Goal: Information Seeking & Learning: Check status

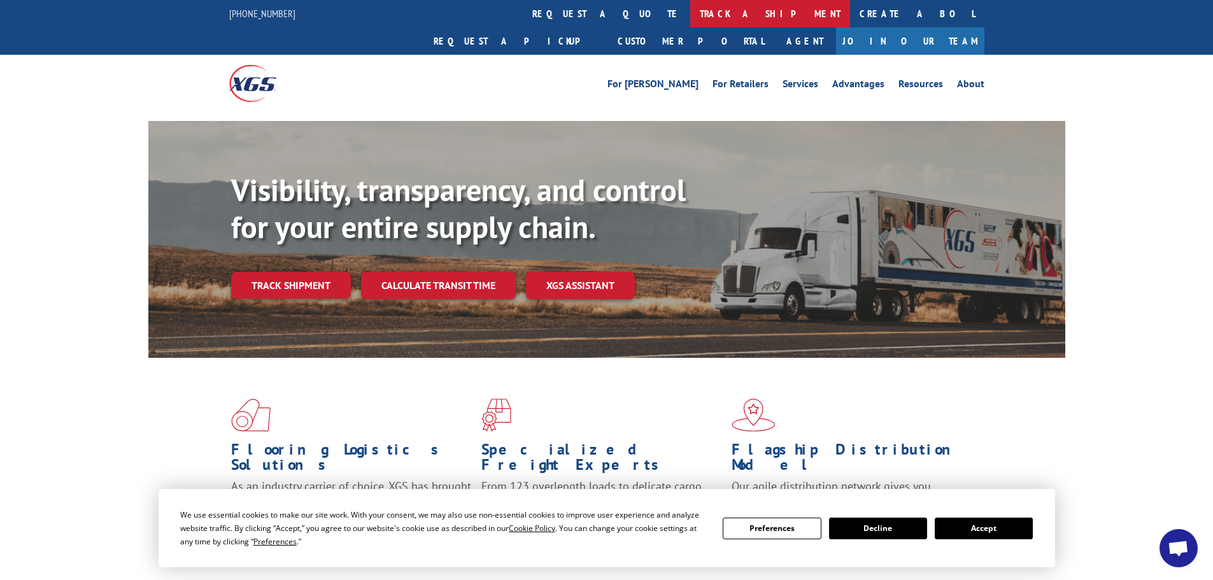
click at [690, 4] on link "track a shipment" at bounding box center [770, 13] width 160 height 27
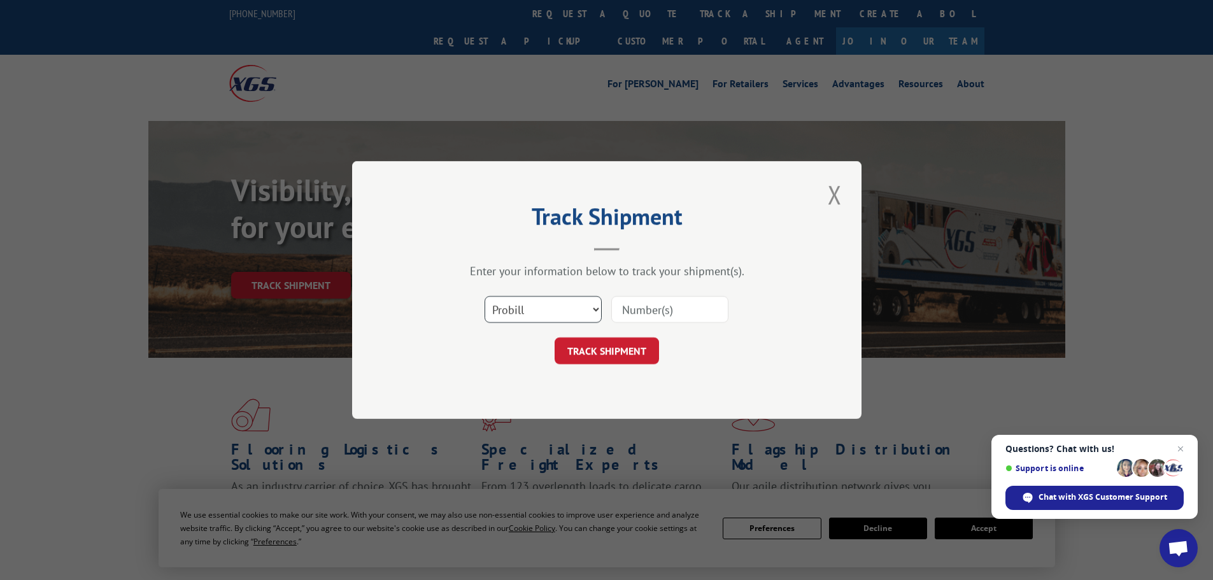
click at [550, 301] on select "Select category... Probill BOL PO" at bounding box center [543, 309] width 117 height 27
select select "po"
click at [485, 296] on select "Select category... Probill BOL PO" at bounding box center [543, 309] width 117 height 27
click at [632, 311] on input at bounding box center [669, 309] width 117 height 27
paste input "01527356"
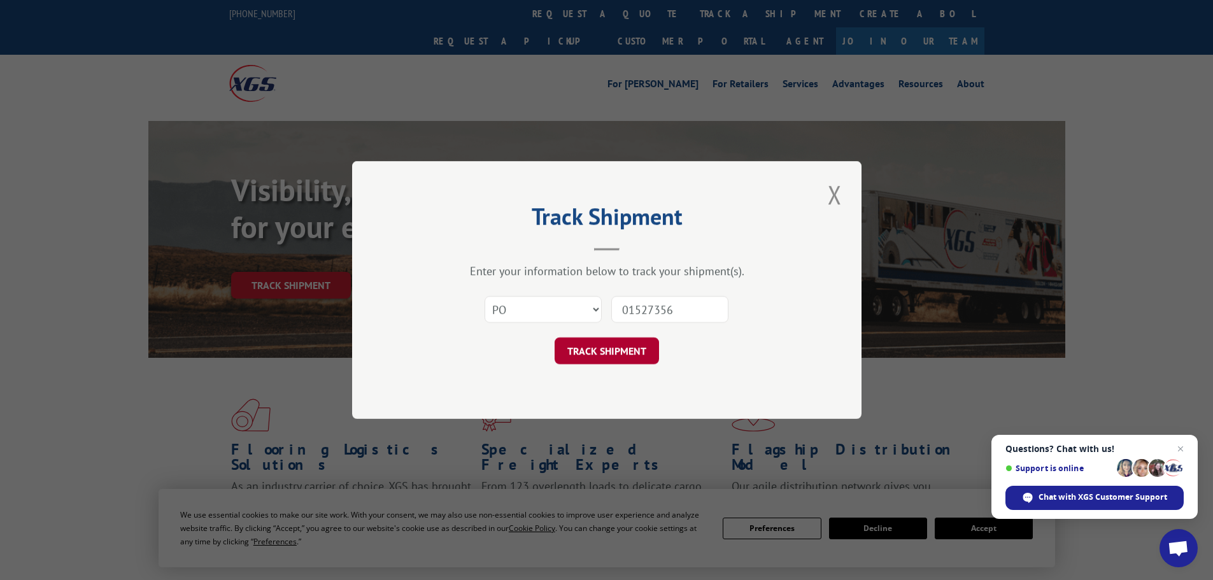
type input "01527356"
click at [601, 352] on button "TRACK SHIPMENT" at bounding box center [607, 351] width 104 height 27
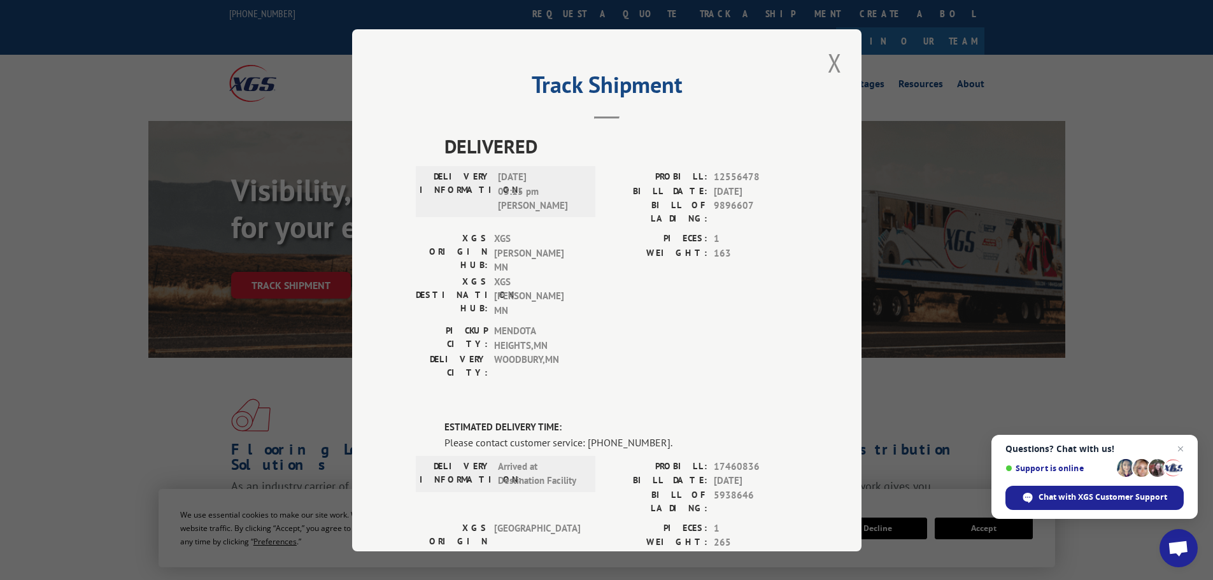
click at [597, 324] on div "PICKUP CITY: [GEOGRAPHIC_DATA] , [GEOGRAPHIC_DATA] [GEOGRAPHIC_DATA]: [GEOGRAPH…" at bounding box center [607, 355] width 382 height 62
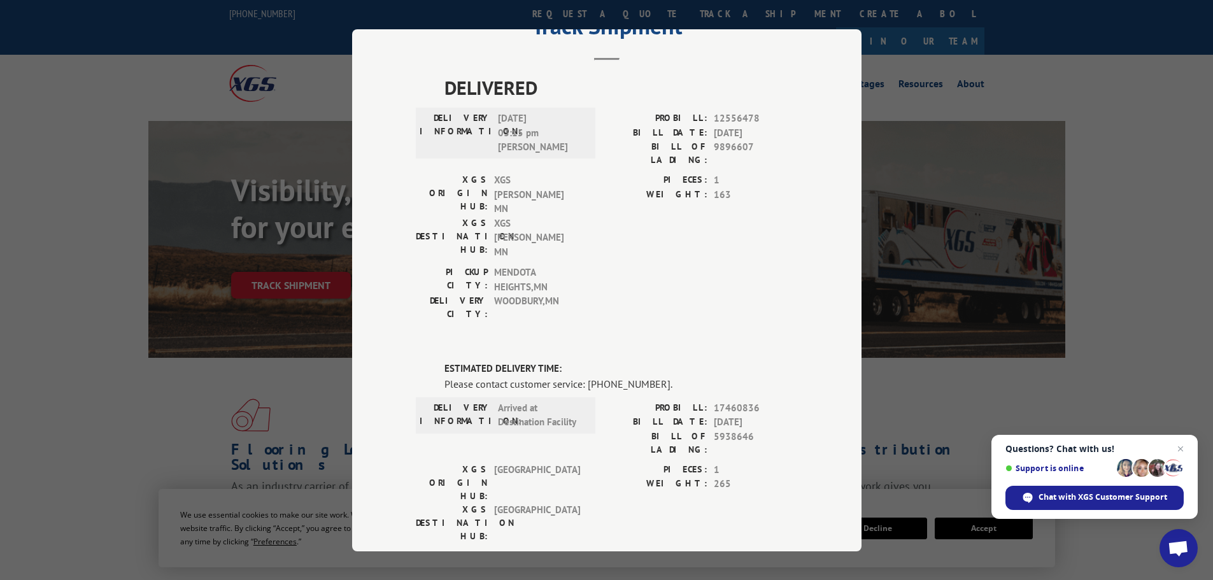
scroll to position [58, 0]
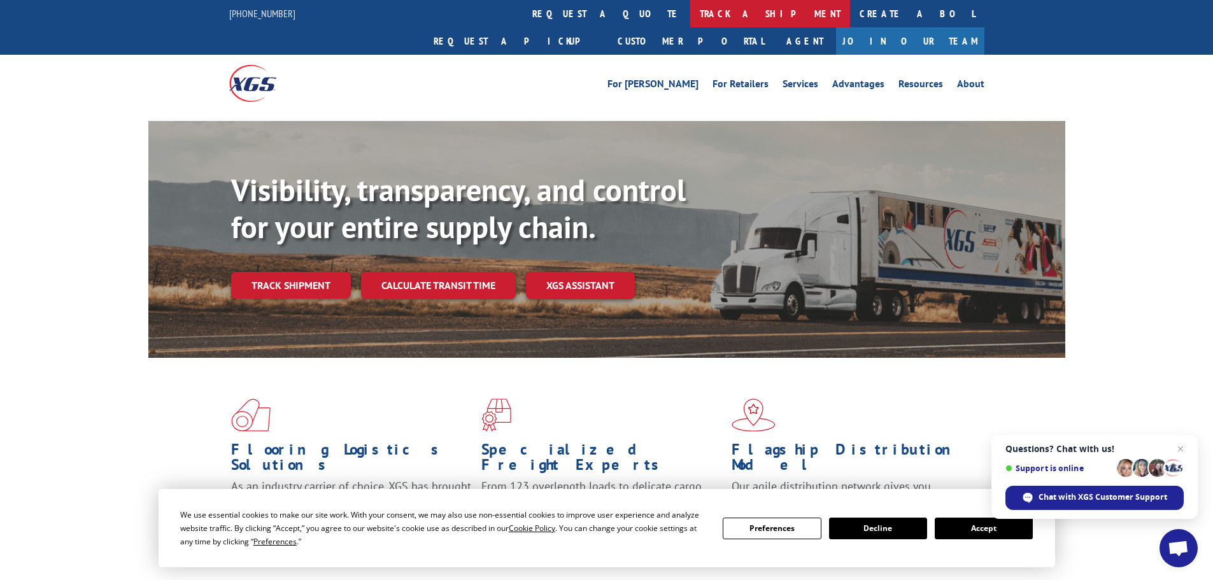
click at [690, 20] on link "track a shipment" at bounding box center [770, 13] width 160 height 27
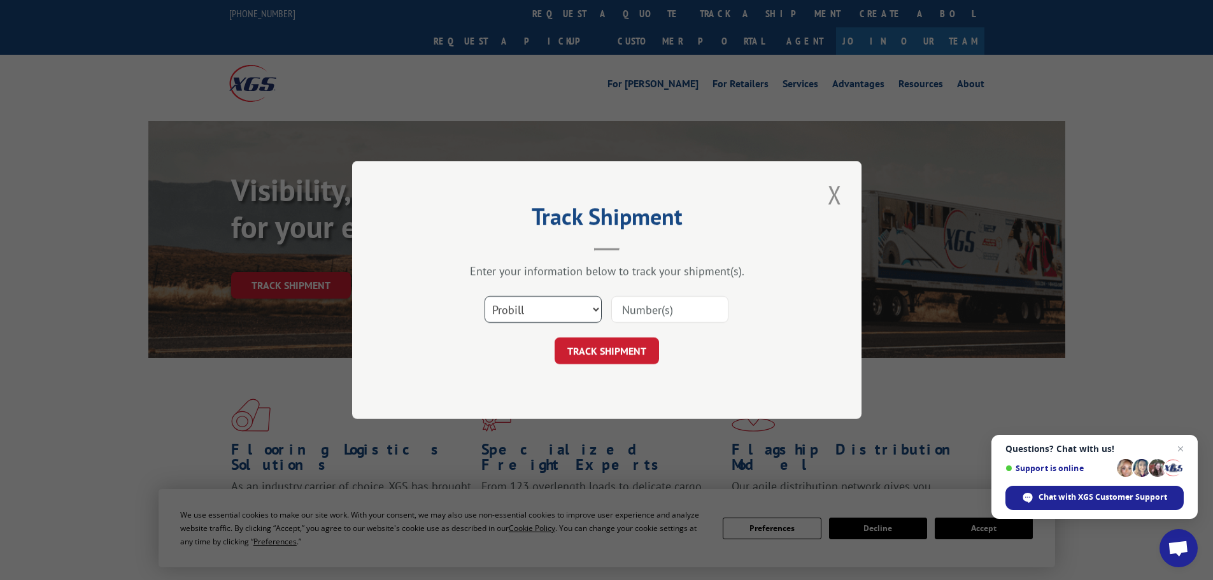
click at [528, 316] on select "Select category... Probill BOL PO" at bounding box center [543, 309] width 117 height 27
select select "po"
click at [485, 296] on select "Select category... Probill BOL PO" at bounding box center [543, 309] width 117 height 27
click at [657, 313] on input at bounding box center [669, 309] width 117 height 27
paste input "01527427"
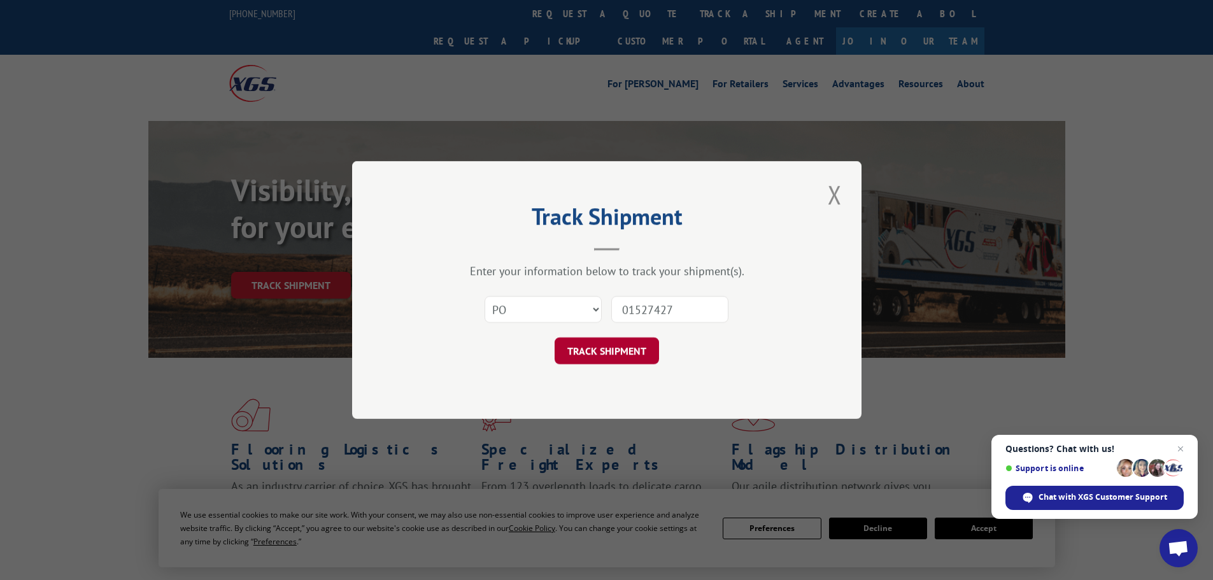
type input "01527427"
click at [625, 349] on button "TRACK SHIPMENT" at bounding box center [607, 351] width 104 height 27
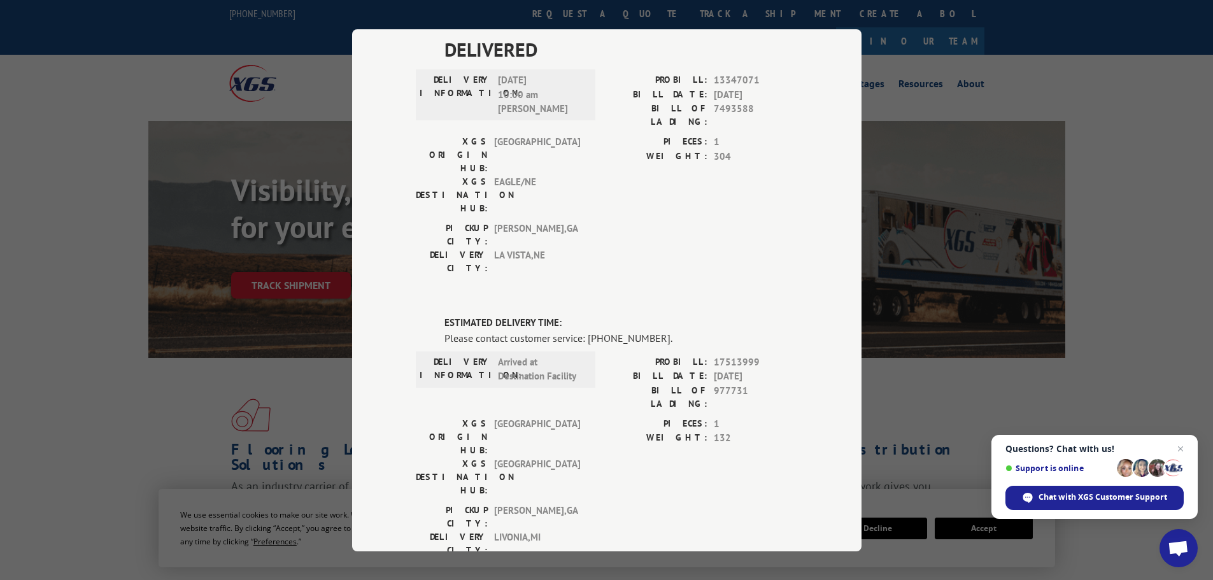
scroll to position [439, 0]
